Goal: Task Accomplishment & Management: Use online tool/utility

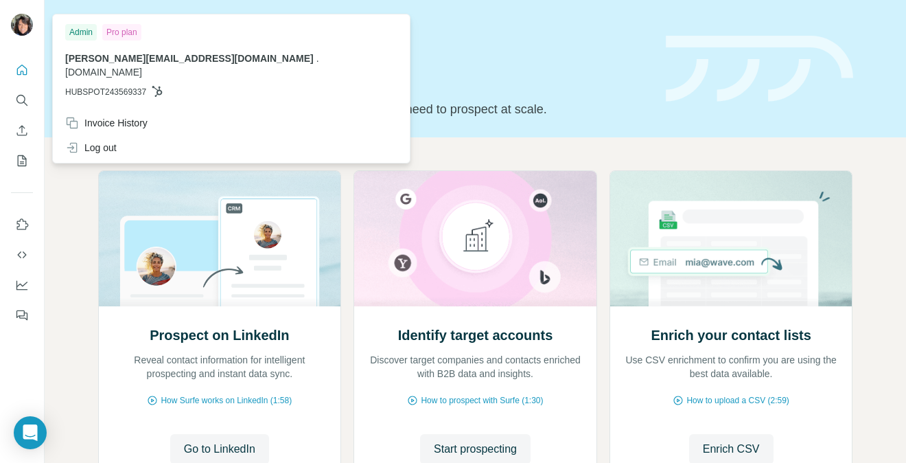
click at [147, 56] on span "[PERSON_NAME][EMAIL_ADDRESS][DOMAIN_NAME]" at bounding box center [189, 58] width 248 height 11
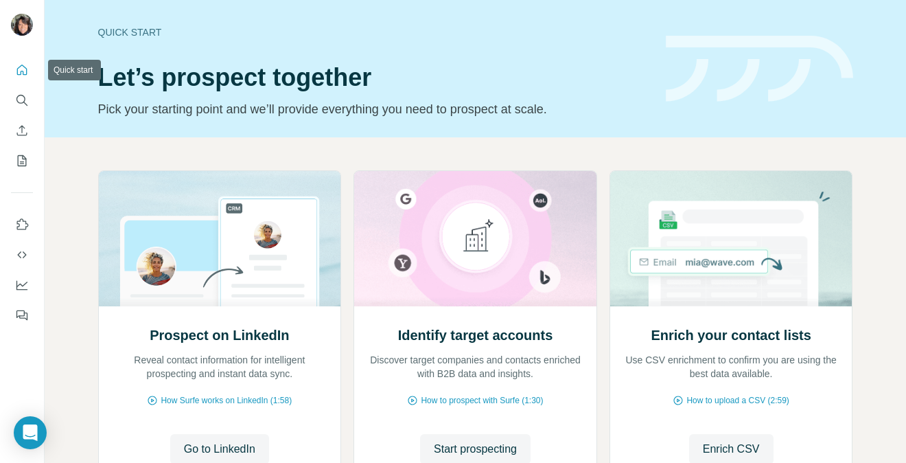
click at [23, 72] on icon "Quick start" at bounding box center [22, 70] width 10 height 10
click at [21, 230] on icon "Use Surfe on LinkedIn" at bounding box center [22, 225] width 14 height 14
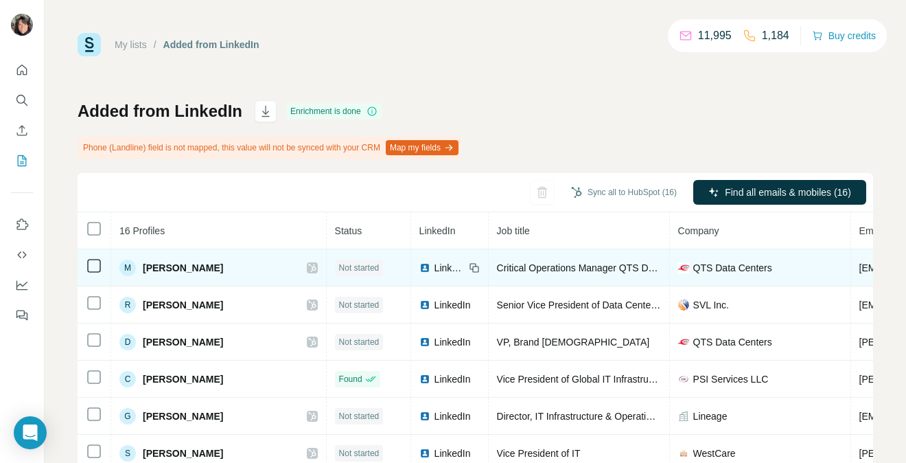
click at [170, 270] on span "[PERSON_NAME]" at bounding box center [183, 268] width 80 height 14
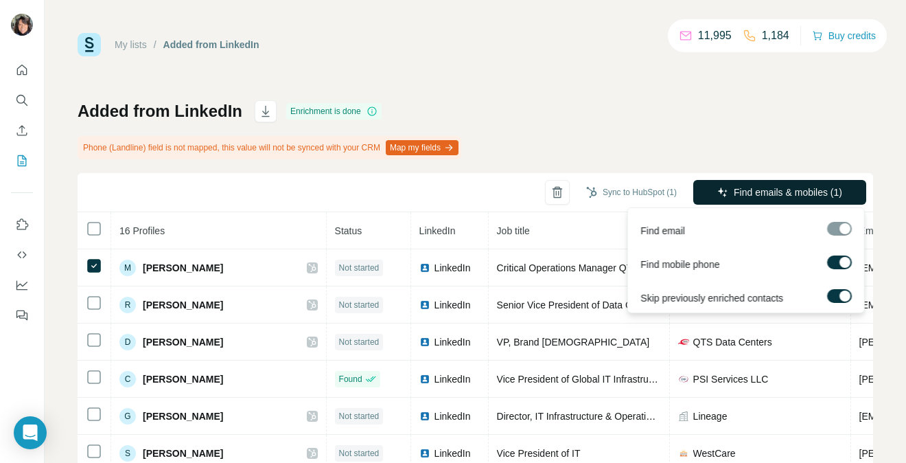
click at [781, 185] on button "Find emails & mobiles (1)" at bounding box center [779, 192] width 173 height 25
click at [742, 189] on span "Find emails & mobiles (1)" at bounding box center [788, 192] width 108 height 14
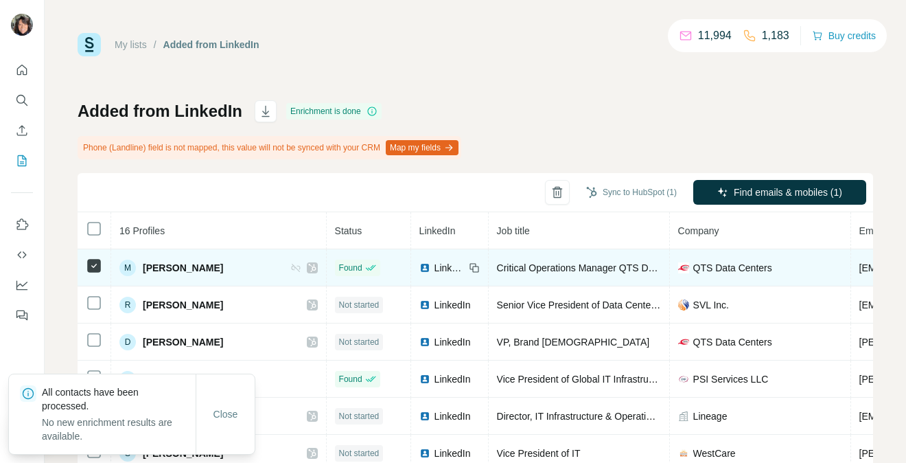
click at [187, 268] on span "[PERSON_NAME]" at bounding box center [183, 268] width 80 height 14
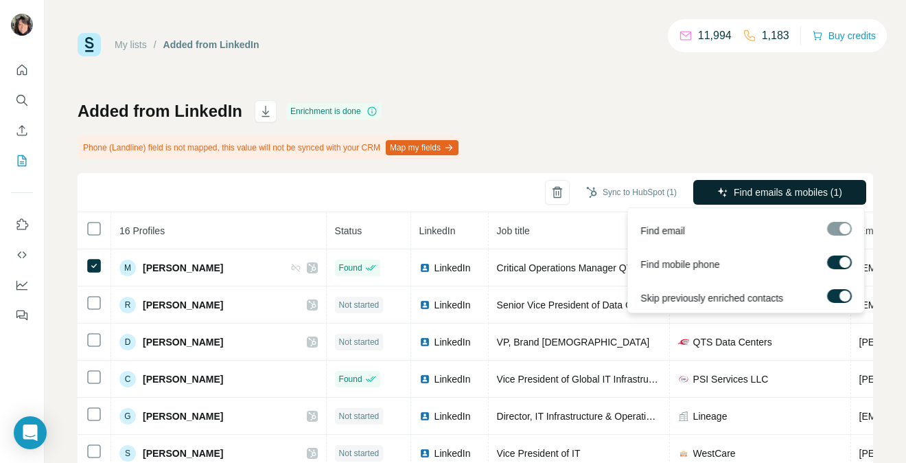
click at [761, 189] on span "Find emails & mobiles (1)" at bounding box center [788, 192] width 108 height 14
